Goal: Information Seeking & Learning: Find specific fact

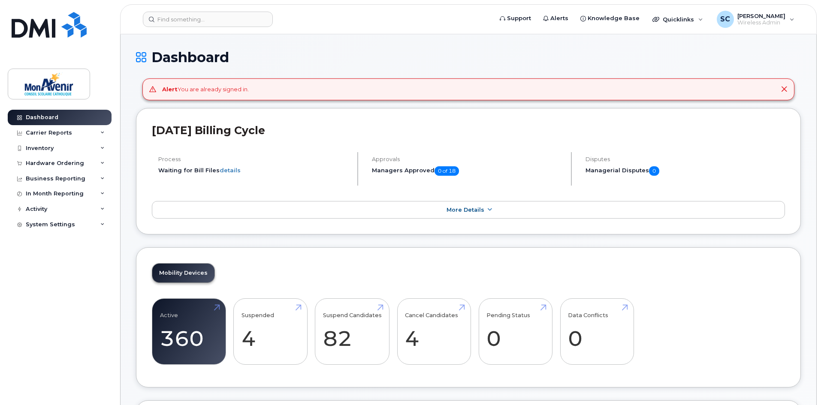
click at [201, 10] on header "Support Alerts Knowledge Base Quicklinks Suspend / Cancel Device Change SIM Car…" at bounding box center [468, 19] width 696 height 30
click at [199, 13] on input at bounding box center [208, 19] width 130 height 15
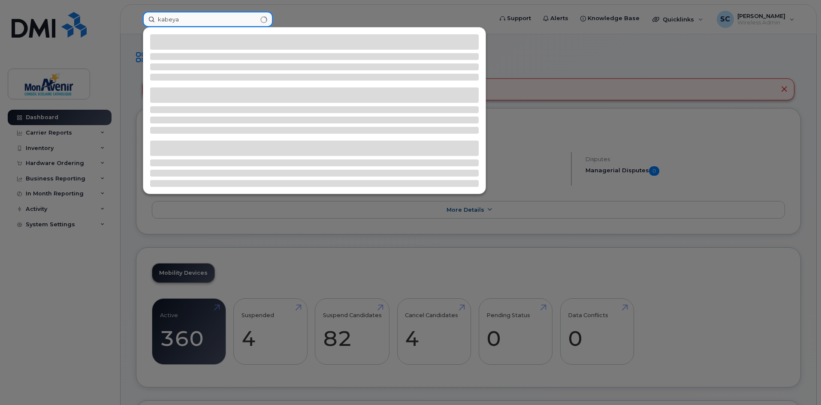
type input "kabeya"
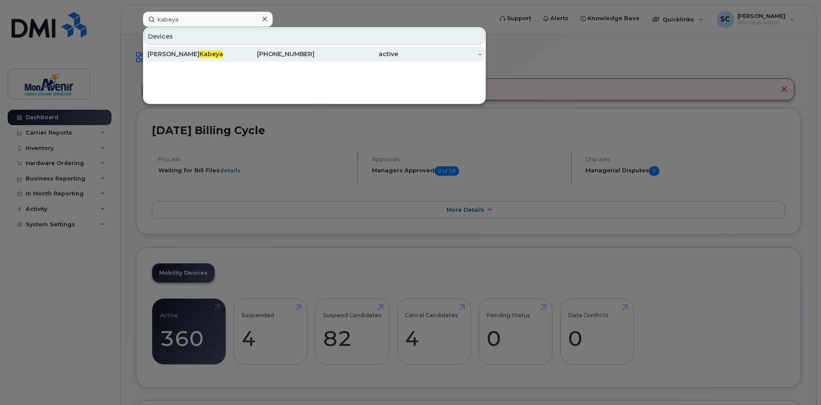
click at [251, 56] on div "416-576-4984" at bounding box center [273, 54] width 84 height 9
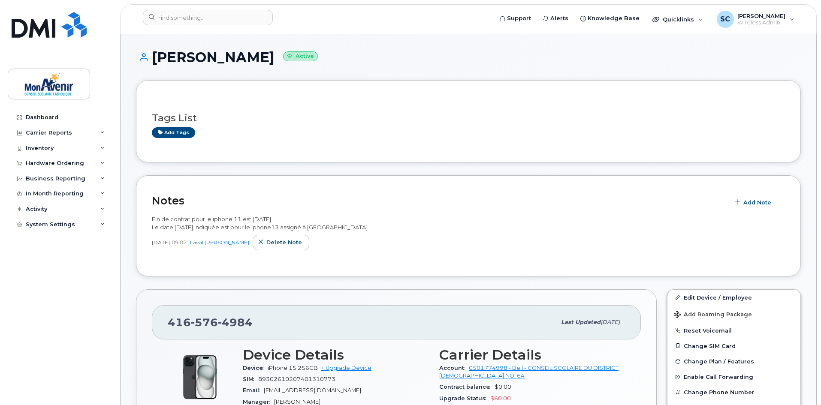
click at [166, 221] on span "Fin de contrat pour le iphone 11 est [DATE] Le date [DATE] indiquée est pour le…" at bounding box center [260, 223] width 216 height 15
click at [169, 222] on span "Fin de contrat pour le iphone 11 est [DATE] Le date [DATE] indiquée est pour le…" at bounding box center [260, 223] width 216 height 15
drag, startPoint x: 152, startPoint y: 215, endPoint x: 233, endPoint y: 221, distance: 81.7
click at [152, 215] on div "Fin de contrat pour le iphone 11 est [DATE] Le date [DATE] indiquée est pour le…" at bounding box center [468, 223] width 633 height 16
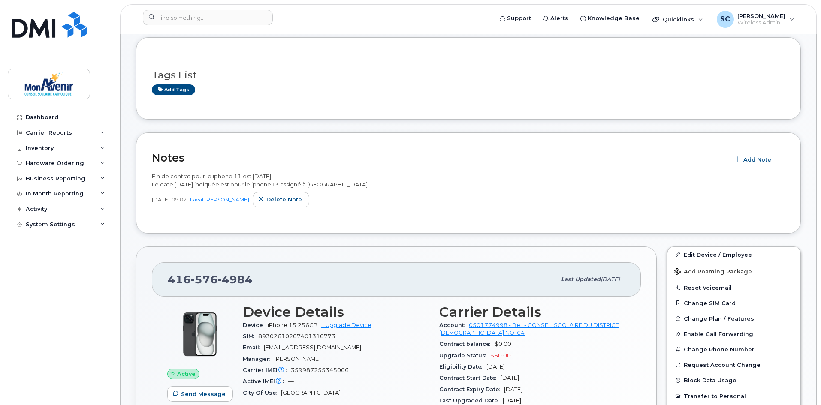
scroll to position [86, 0]
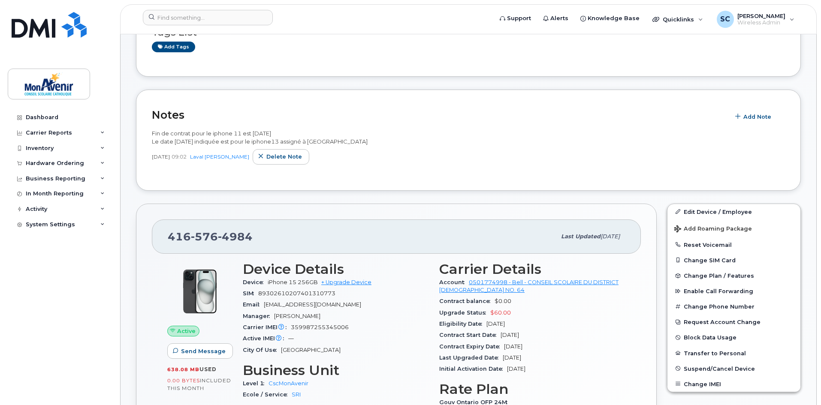
click at [474, 328] on div "Eligibility Date [DATE]" at bounding box center [532, 324] width 186 height 11
